Goal: Find specific page/section: Find specific page/section

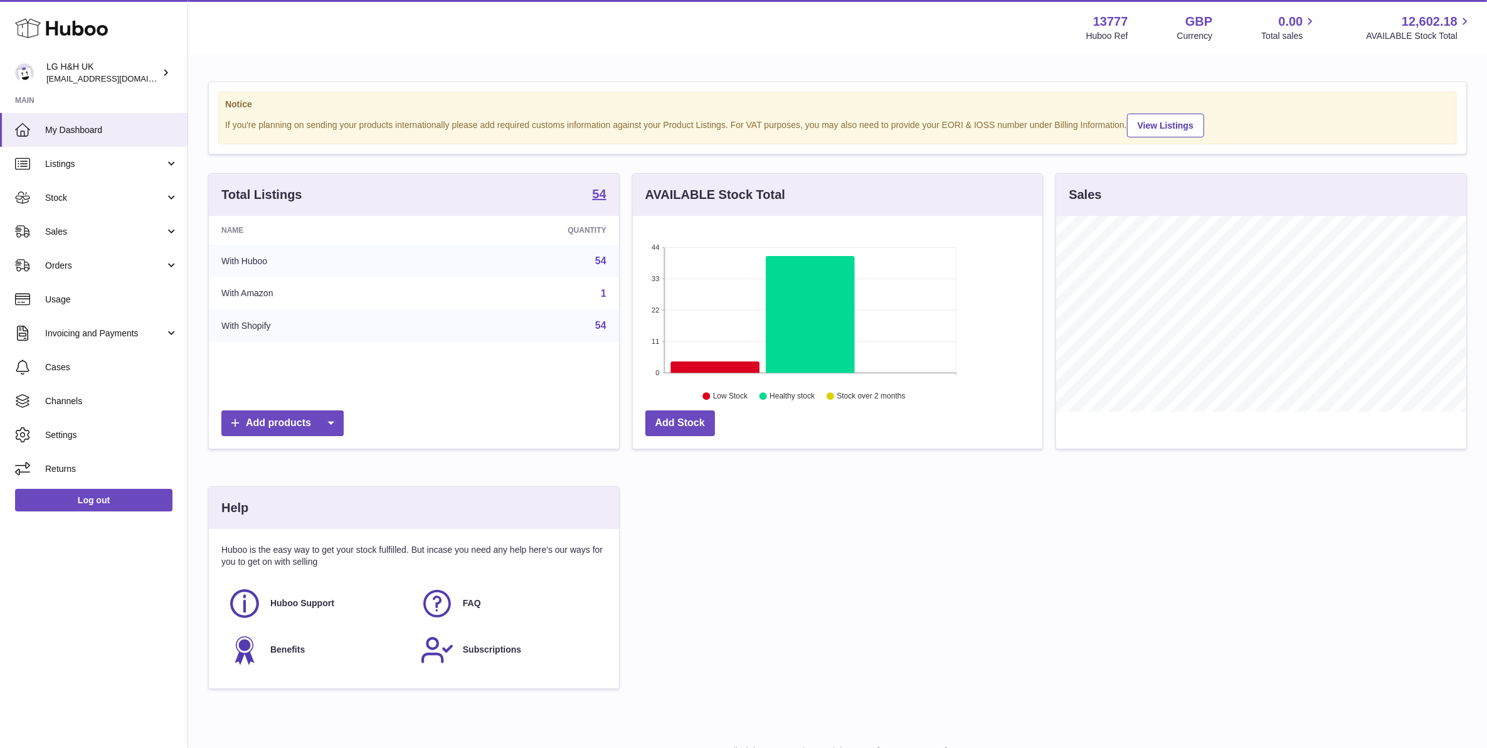
scroll to position [195, 409]
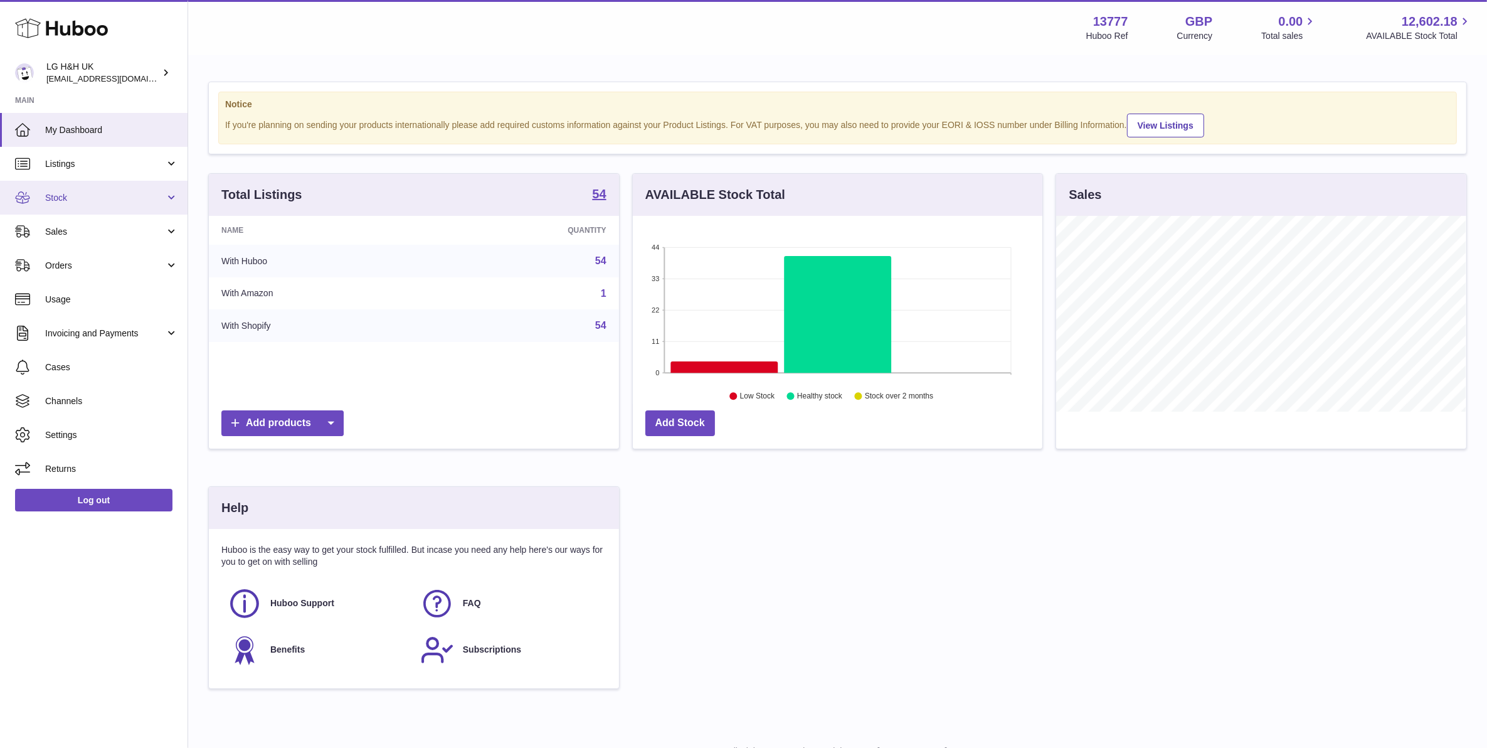
click at [82, 195] on span "Stock" at bounding box center [105, 198] width 120 height 12
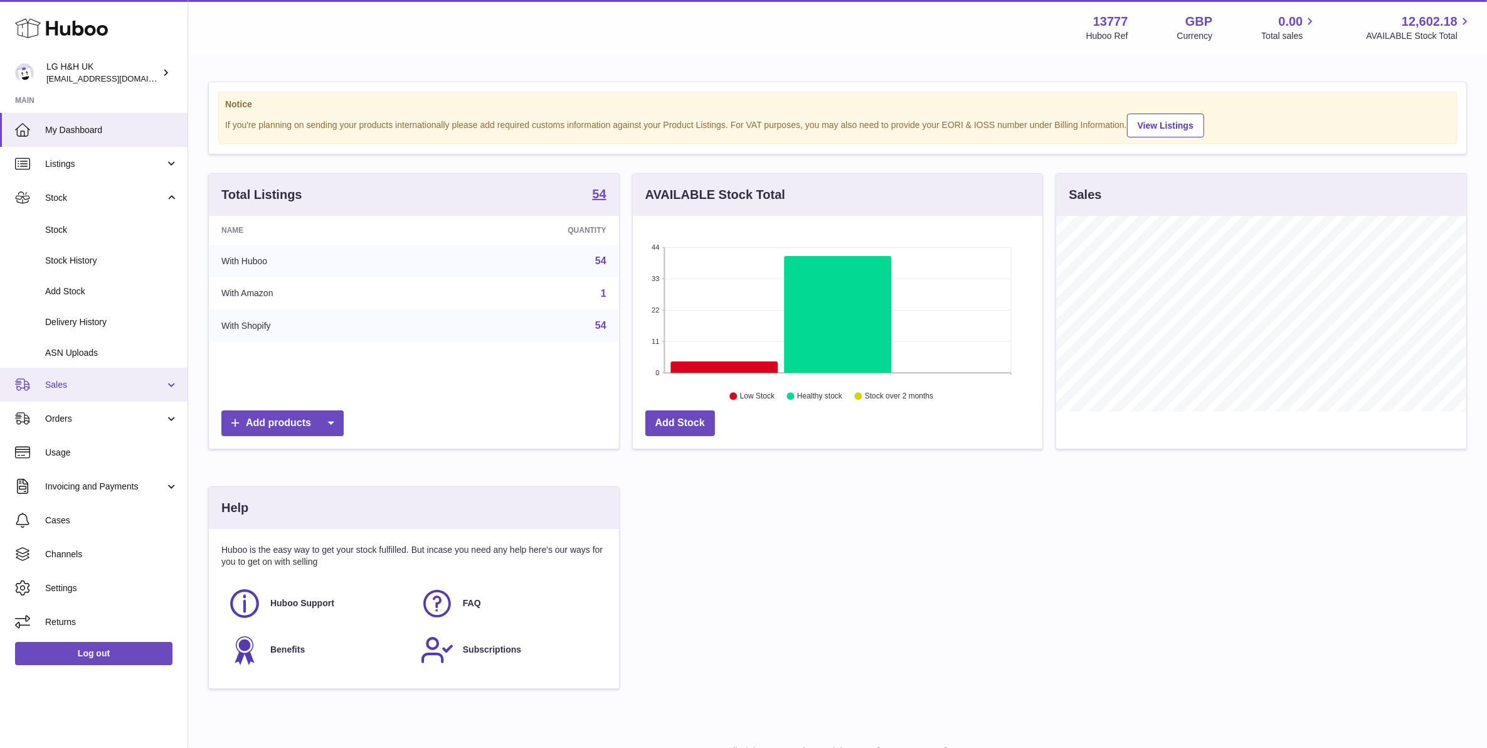
click at [100, 389] on span "Sales" at bounding box center [105, 385] width 120 height 12
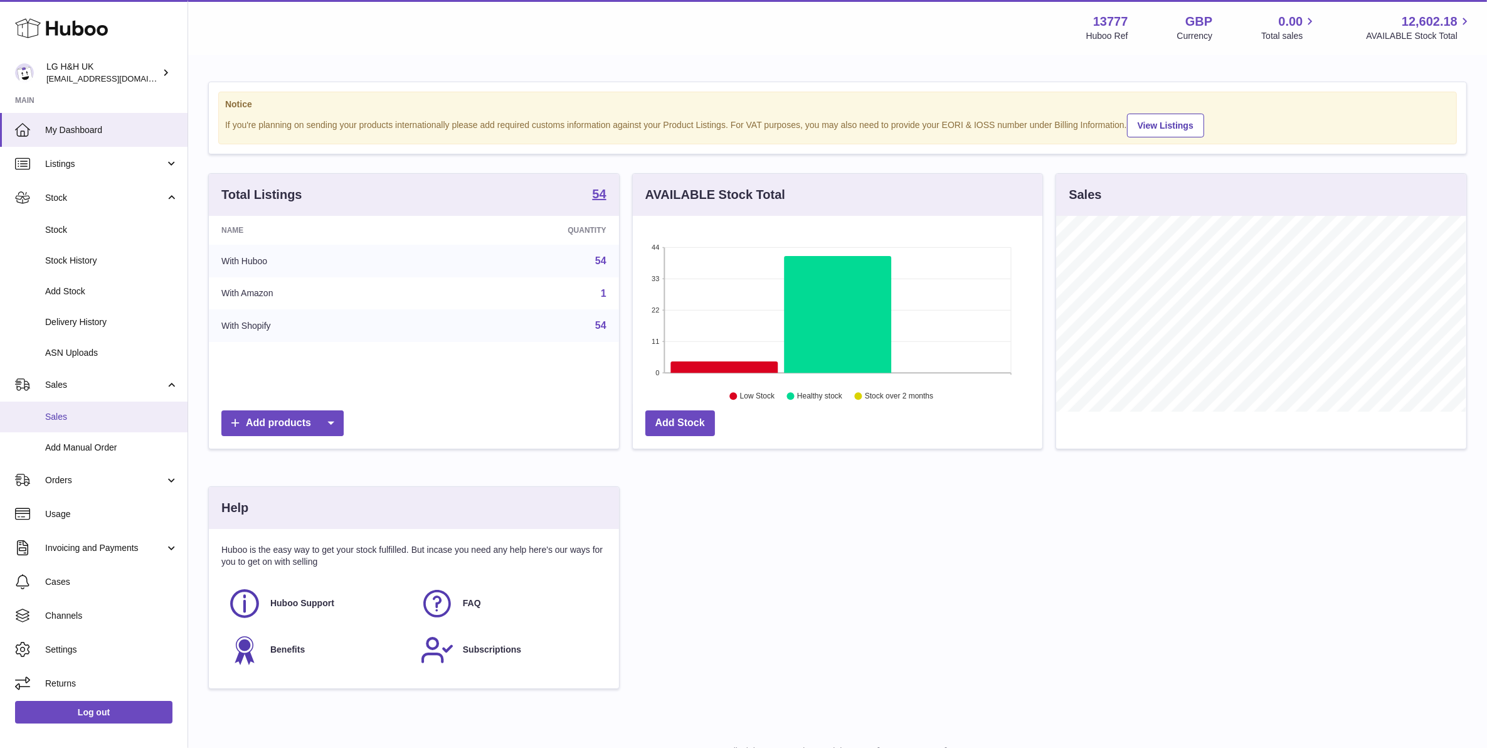
click at [85, 406] on link "Sales" at bounding box center [94, 416] width 188 height 31
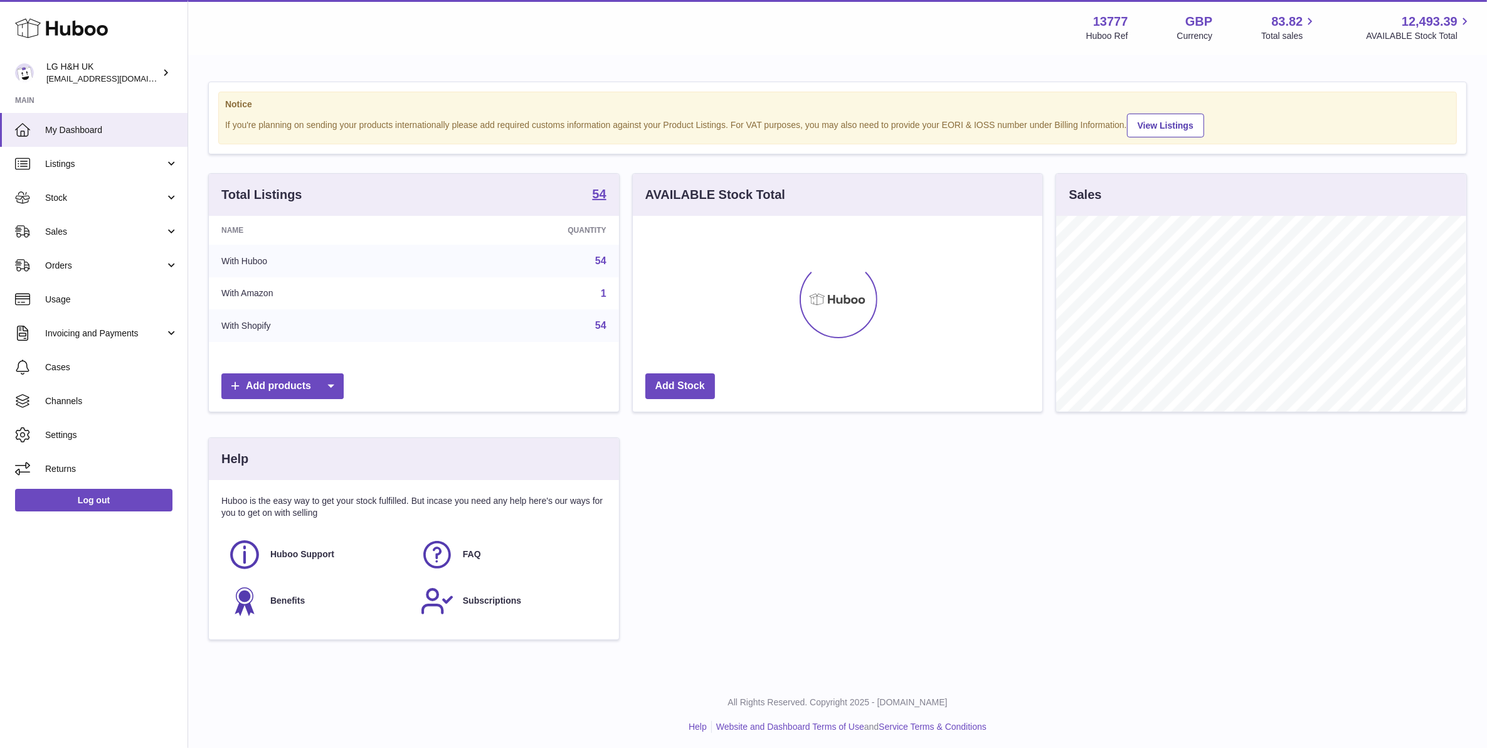
scroll to position [195, 409]
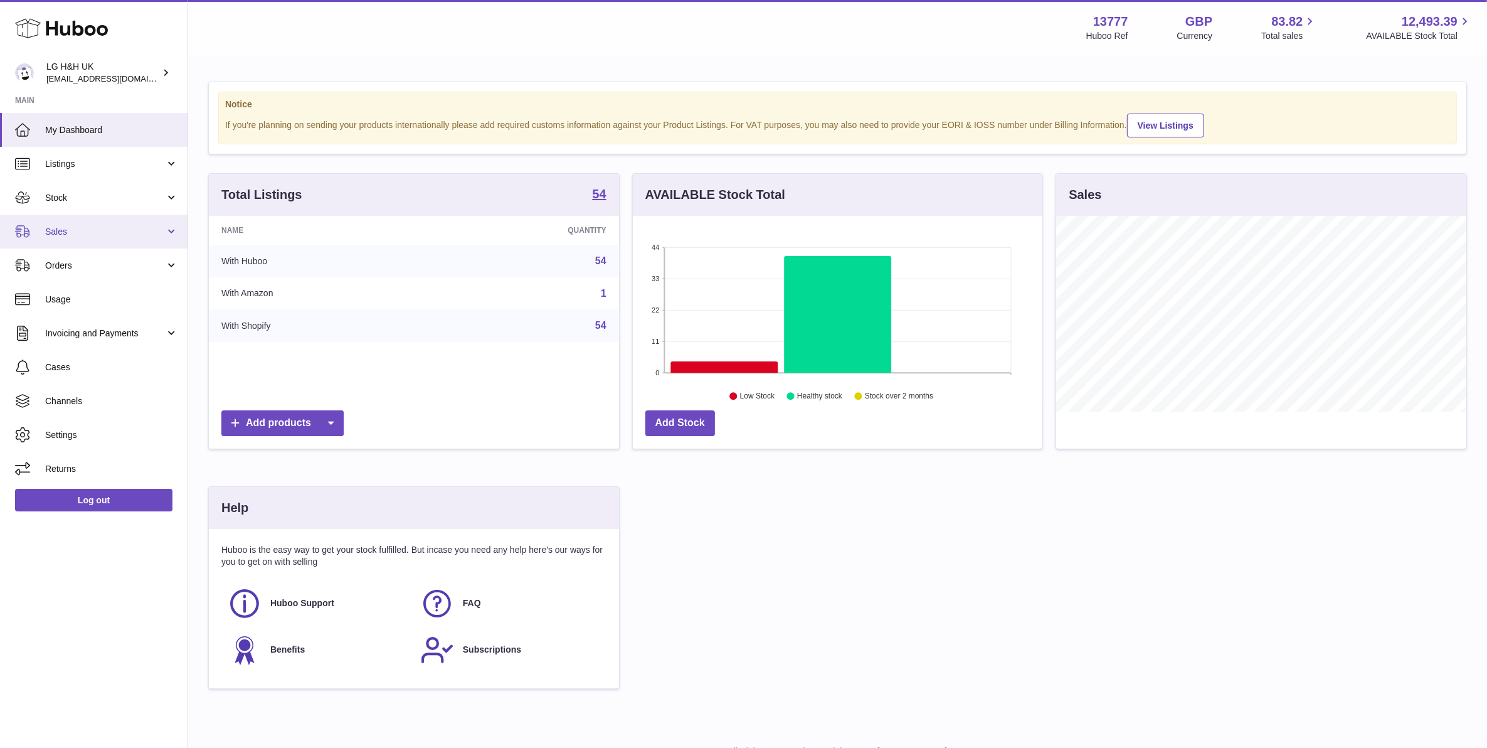
click at [117, 221] on link "Sales" at bounding box center [94, 232] width 188 height 34
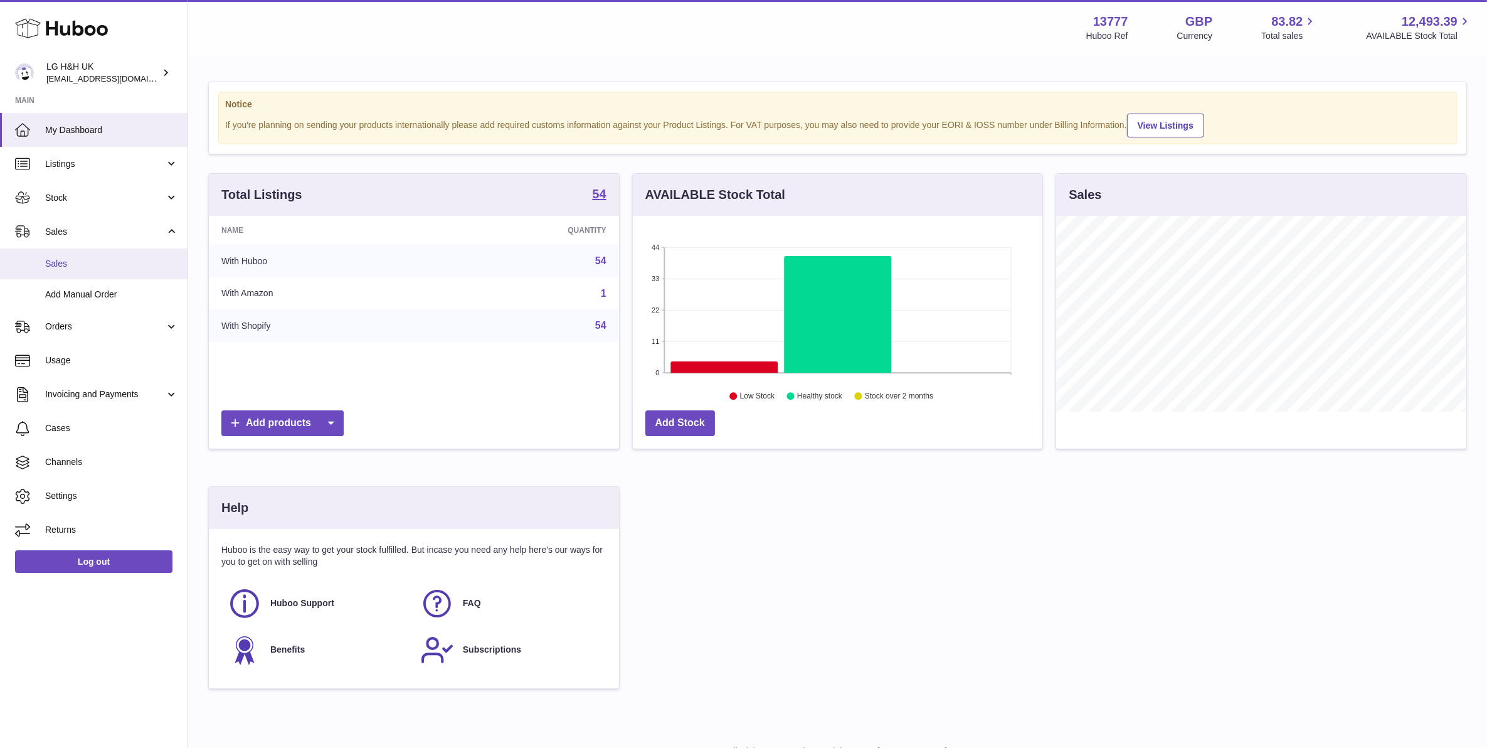
click at [82, 256] on link "Sales" at bounding box center [94, 263] width 188 height 31
